Goal: Information Seeking & Learning: Check status

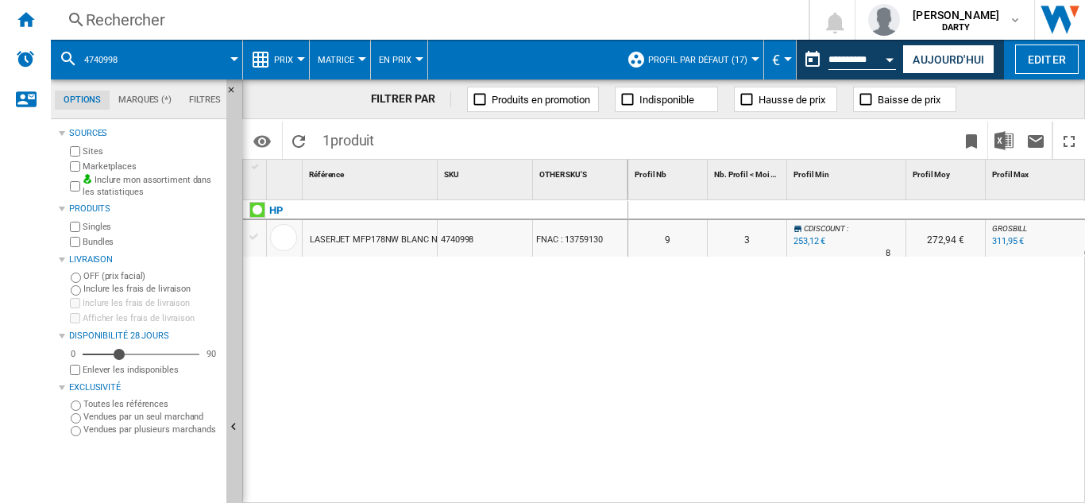
click at [145, 11] on div "Rechercher" at bounding box center [426, 20] width 681 height 22
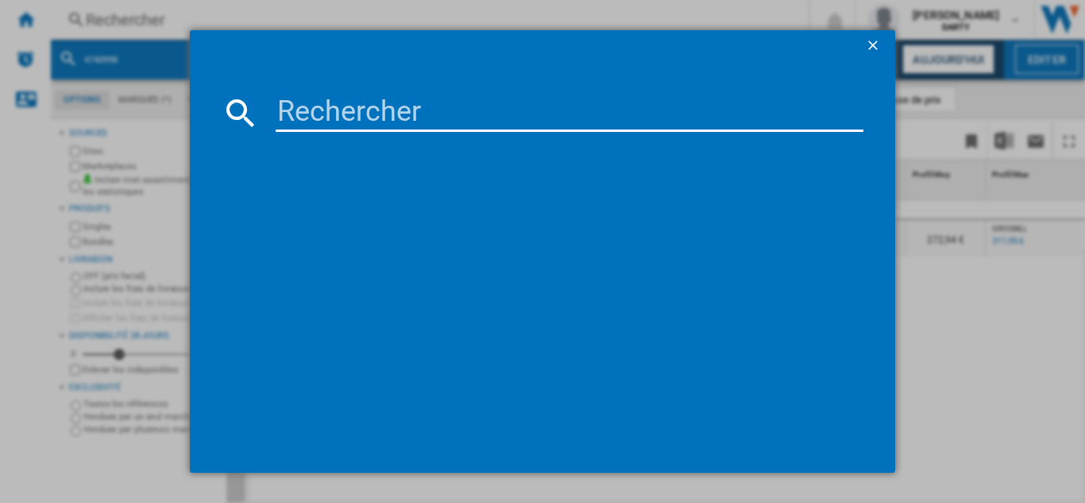
type input "7534442"
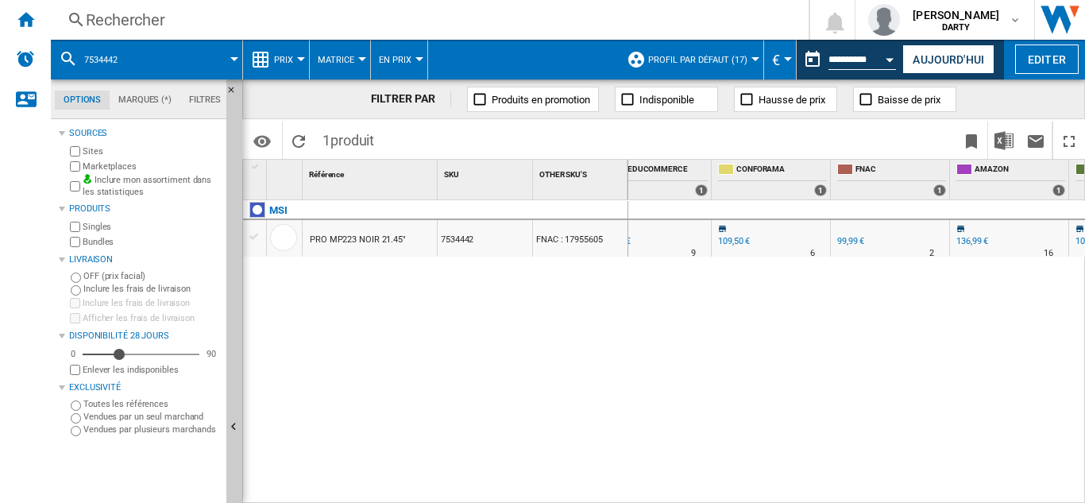
scroll to position [0, 1244]
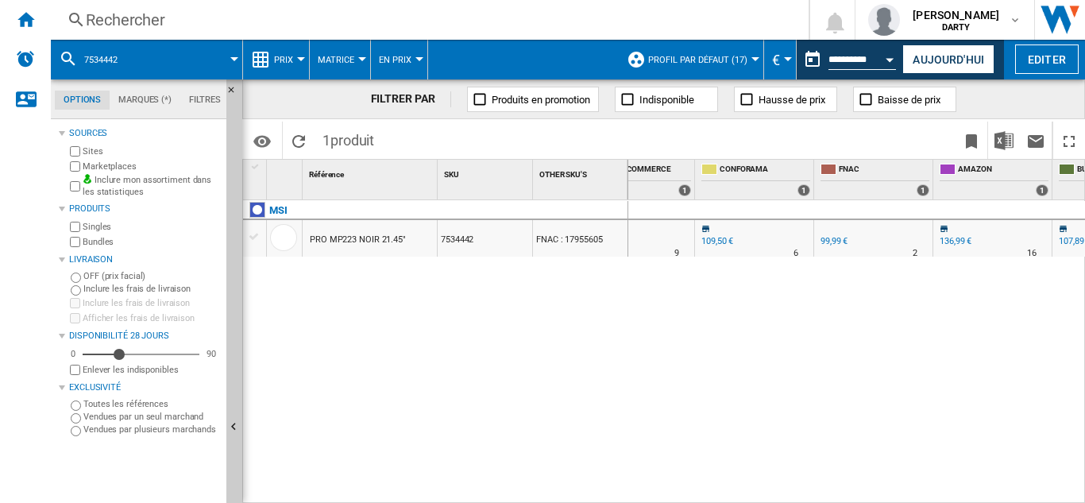
click at [133, 26] on div "Rechercher" at bounding box center [426, 20] width 681 height 22
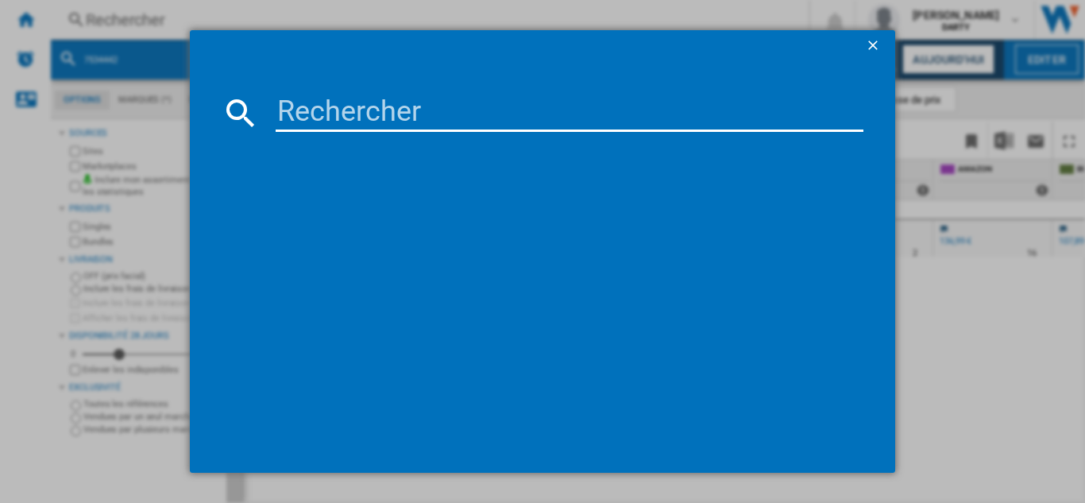
type input "7534442"
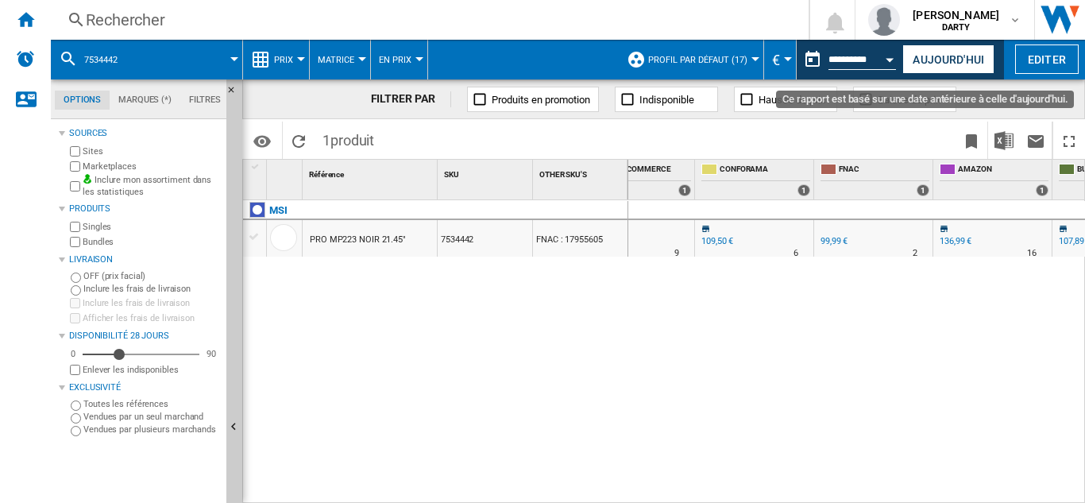
click at [889, 58] on div "Open calendar" at bounding box center [890, 60] width 8 height 4
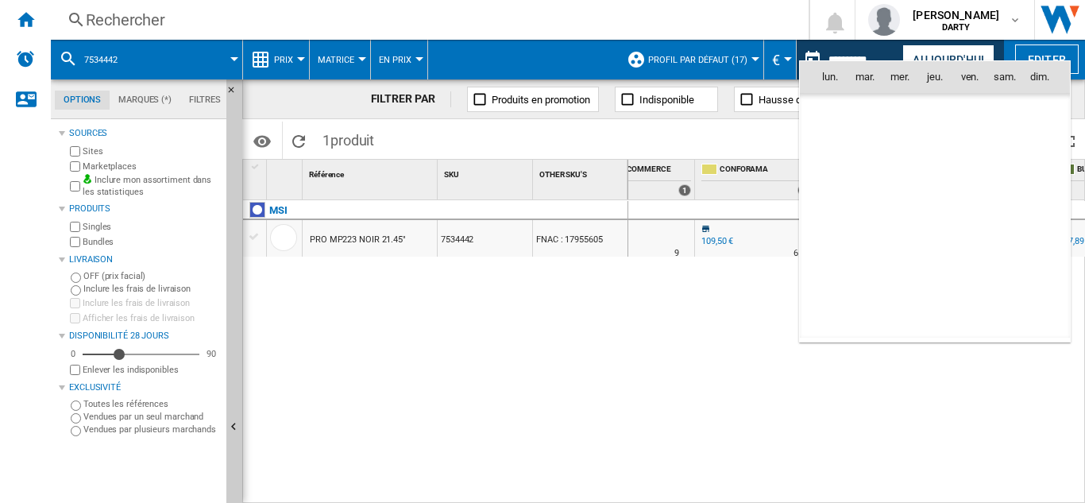
scroll to position [7576, 0]
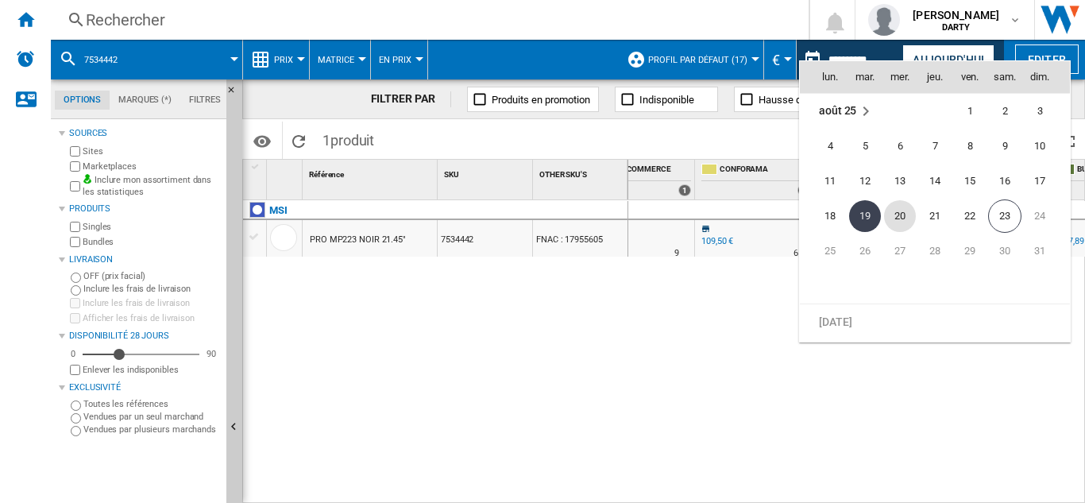
click at [897, 217] on span "20" at bounding box center [900, 216] width 32 height 32
type input "**********"
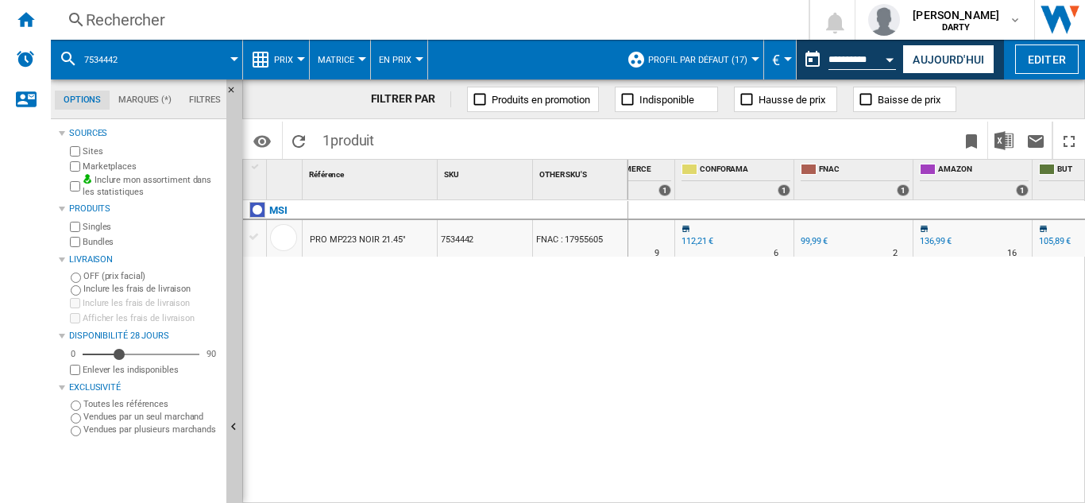
click at [126, 17] on div "Rechercher" at bounding box center [426, 20] width 681 height 22
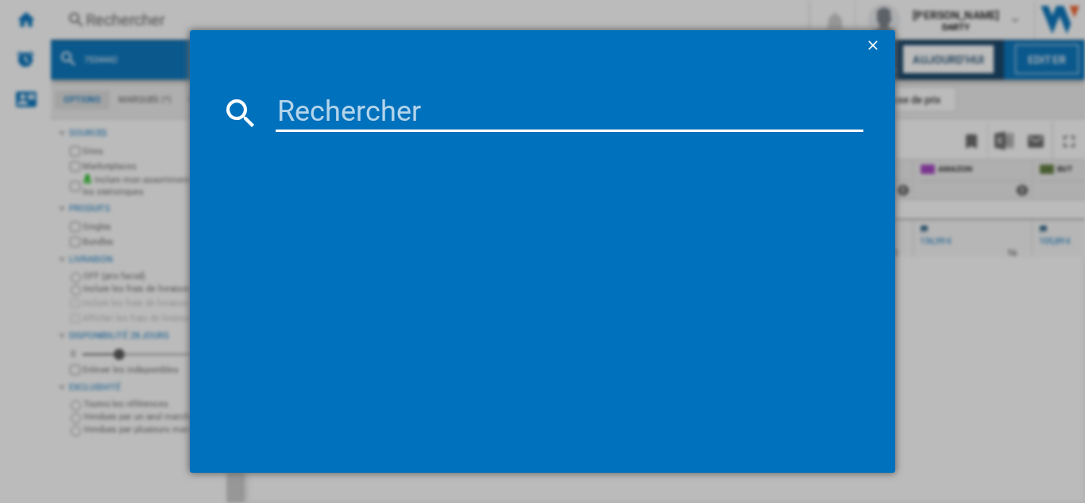
type input "7939809"
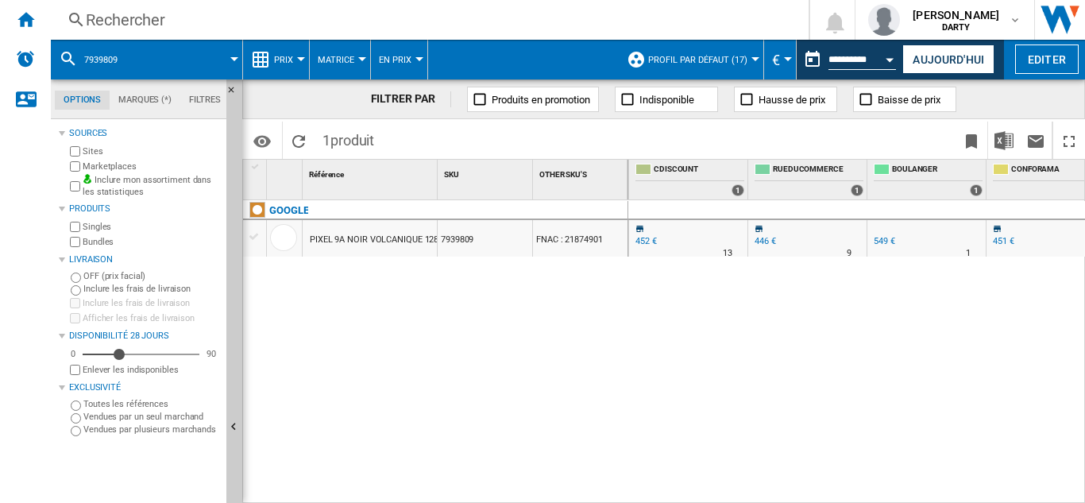
scroll to position [0, 1105]
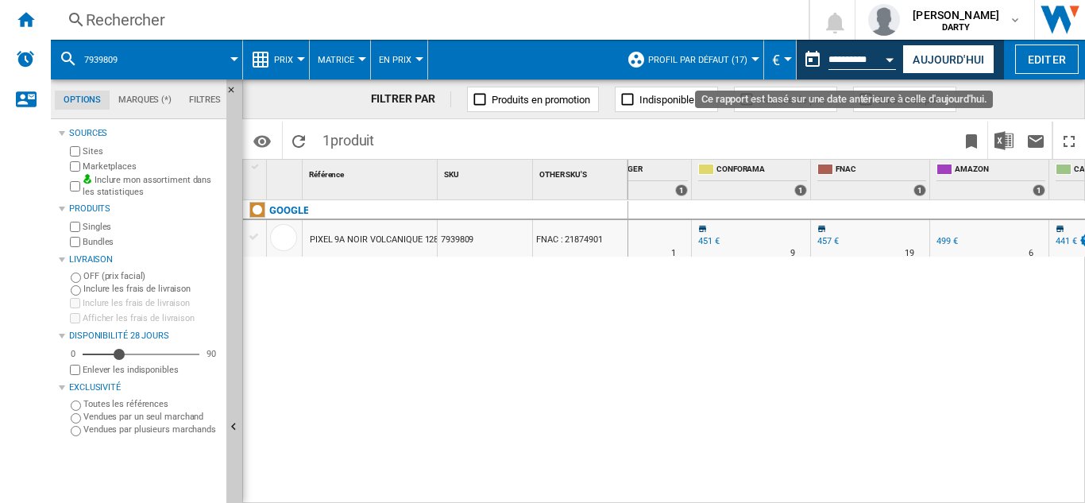
click at [888, 60] on div "Open calendar" at bounding box center [890, 60] width 8 height 4
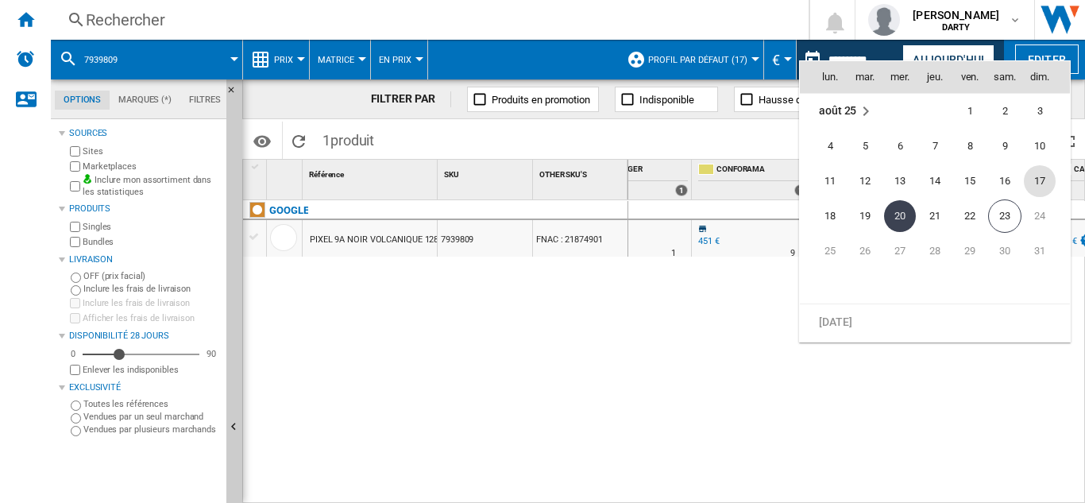
click at [1050, 180] on span "17" at bounding box center [1040, 181] width 32 height 32
type input "**********"
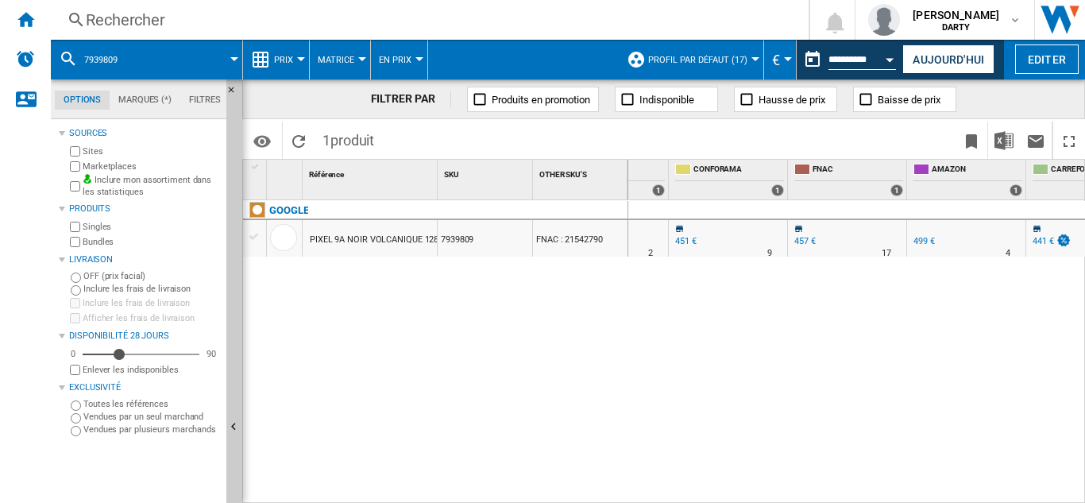
scroll to position [0, 1419]
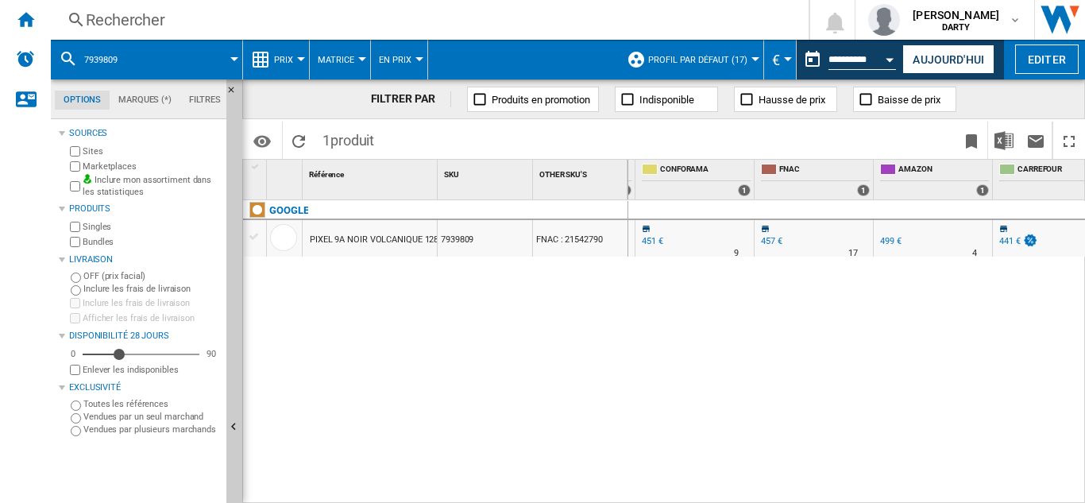
click at [129, 18] on div "Rechercher" at bounding box center [426, 20] width 681 height 22
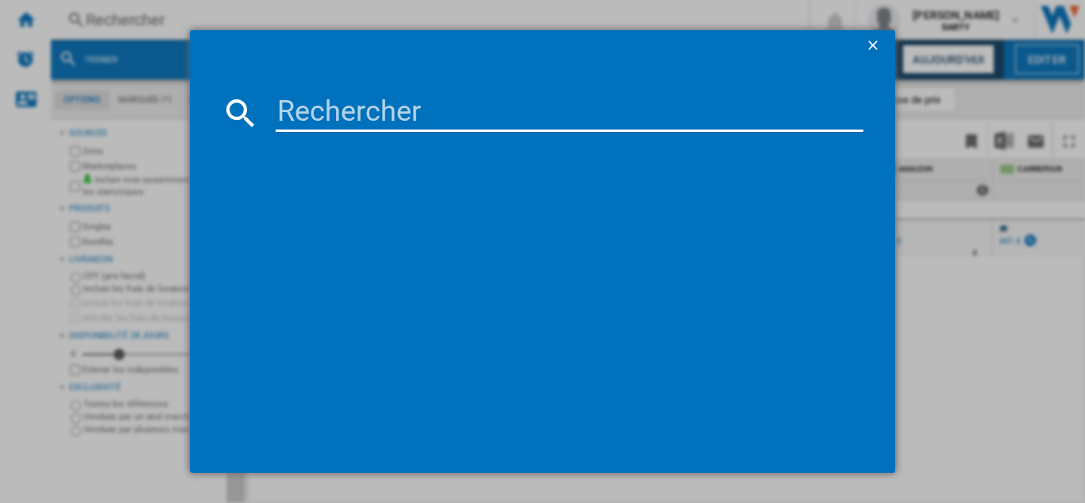
click at [327, 118] on input at bounding box center [570, 113] width 588 height 38
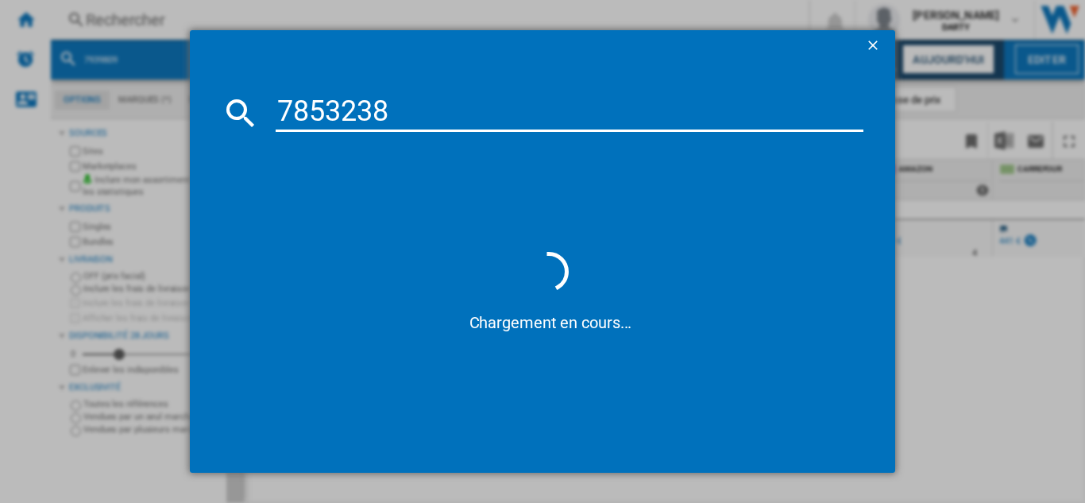
type input "7853238"
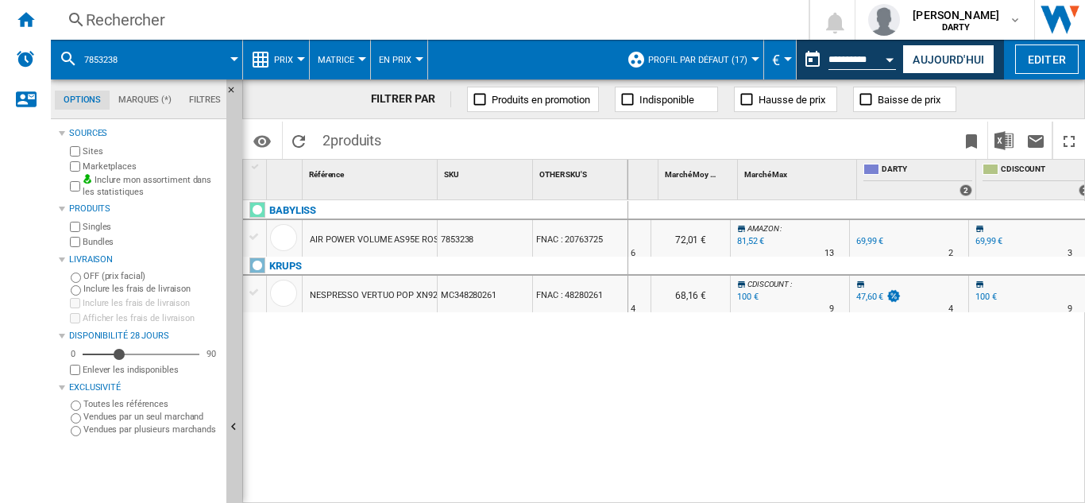
scroll to position [0, 731]
click at [134, 26] on div "Rechercher" at bounding box center [426, 20] width 681 height 22
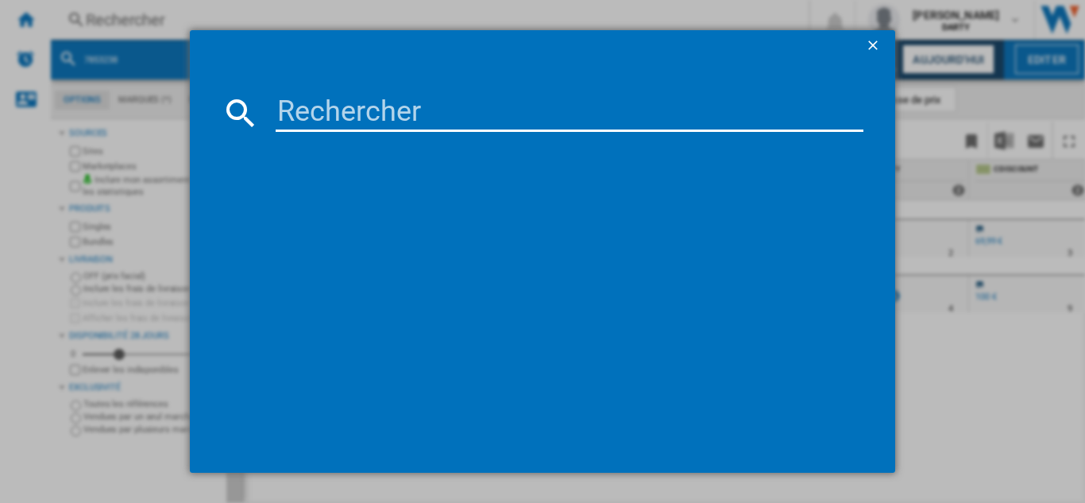
type input "7789203"
